Goal: Transaction & Acquisition: Subscribe to service/newsletter

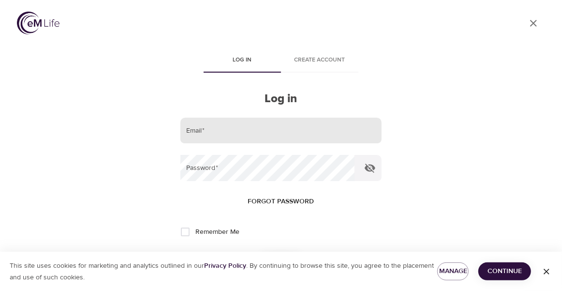
click at [220, 135] on input "email" at bounding box center [280, 131] width 201 height 26
type input "[EMAIL_ADDRESS][US_STATE][DOMAIN_NAME]"
click at [500, 271] on span "Continue" at bounding box center [504, 271] width 37 height 12
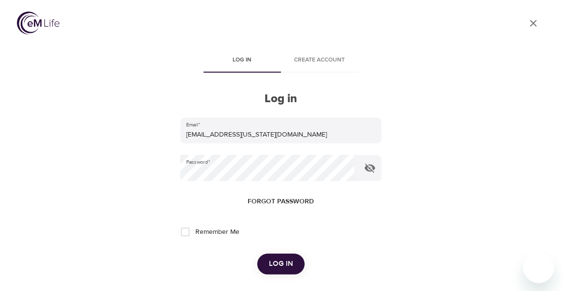
click at [190, 232] on input "Remember Me" at bounding box center [185, 232] width 20 height 20
checkbox input "true"
click at [281, 261] on span "Log in" at bounding box center [281, 263] width 24 height 13
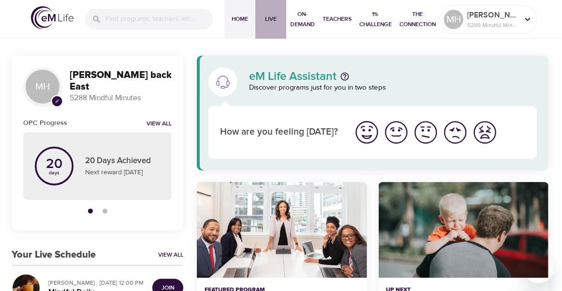
click at [275, 17] on span "Live" at bounding box center [270, 19] width 23 height 10
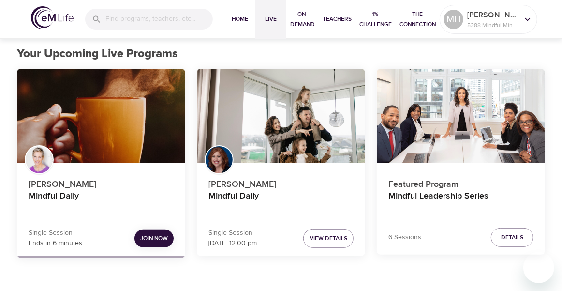
scroll to position [64, 0]
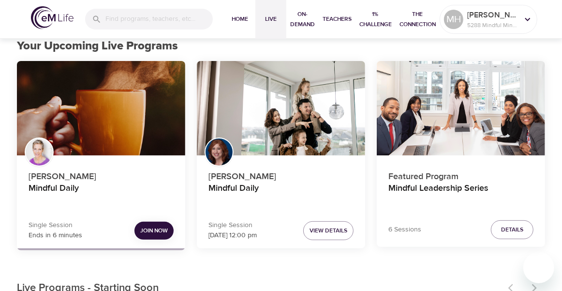
click at [148, 231] on span "Join Now" at bounding box center [154, 231] width 28 height 10
